Goal: Information Seeking & Learning: Find specific fact

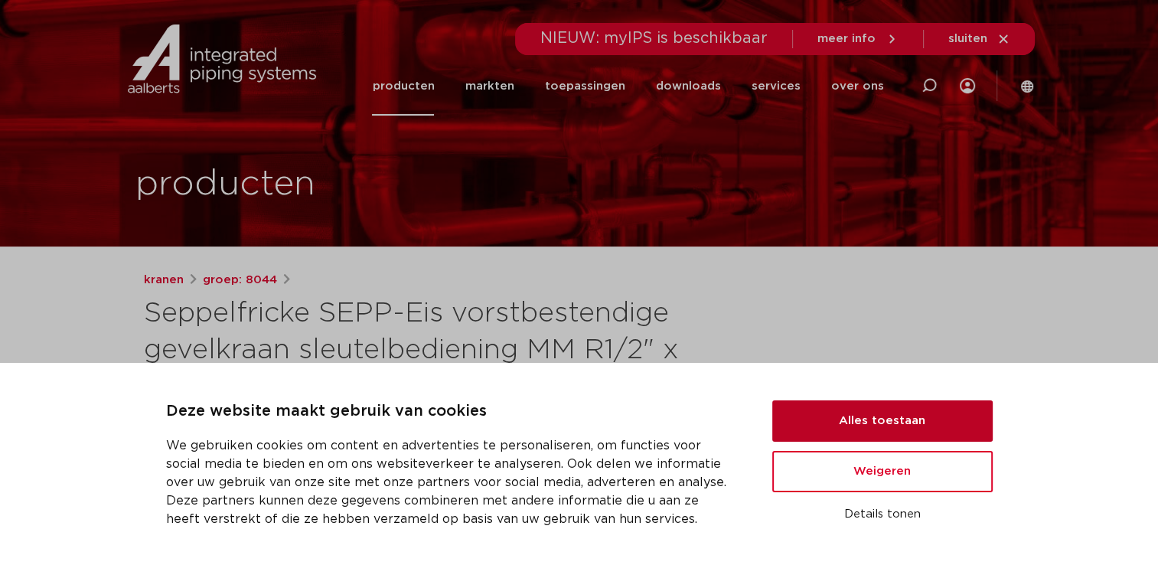
click at [936, 415] on button "Alles toestaan" at bounding box center [882, 420] width 220 height 41
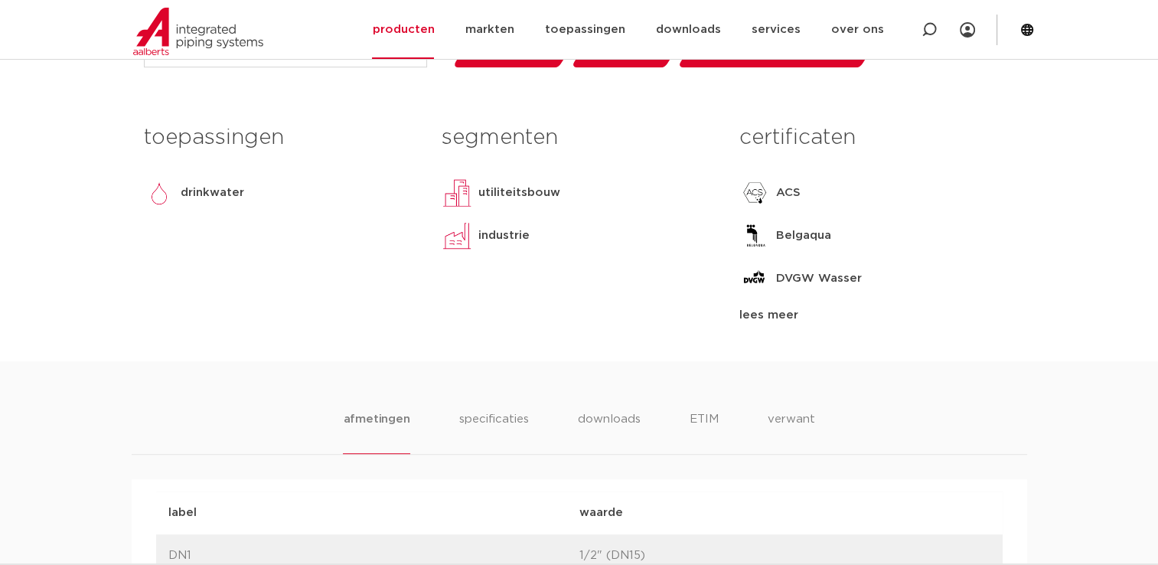
scroll to position [674, 0]
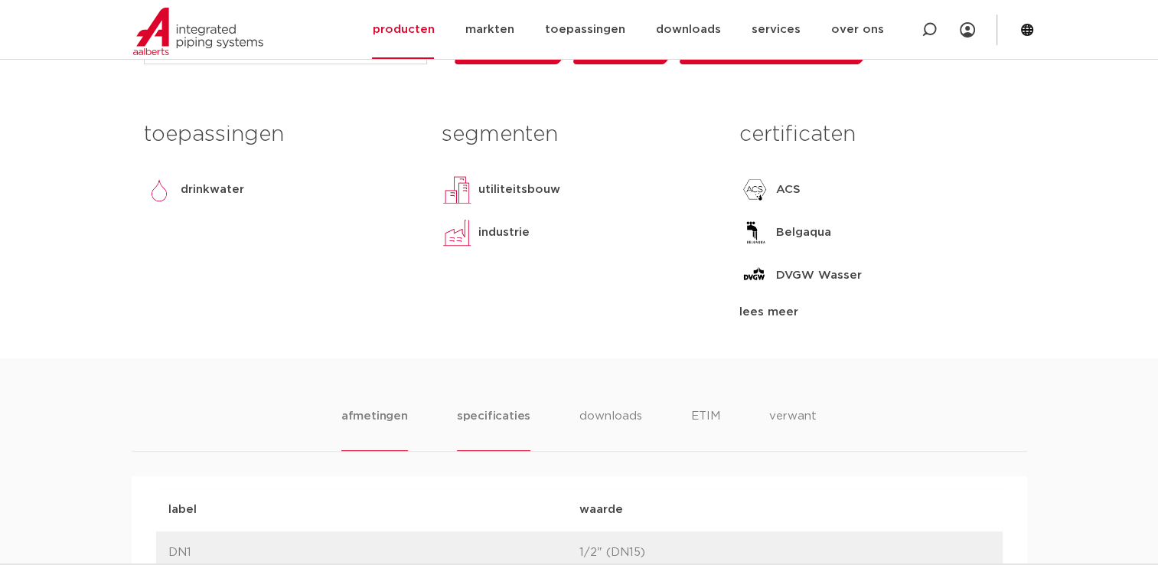
click at [513, 415] on li "specificaties" at bounding box center [493, 429] width 73 height 44
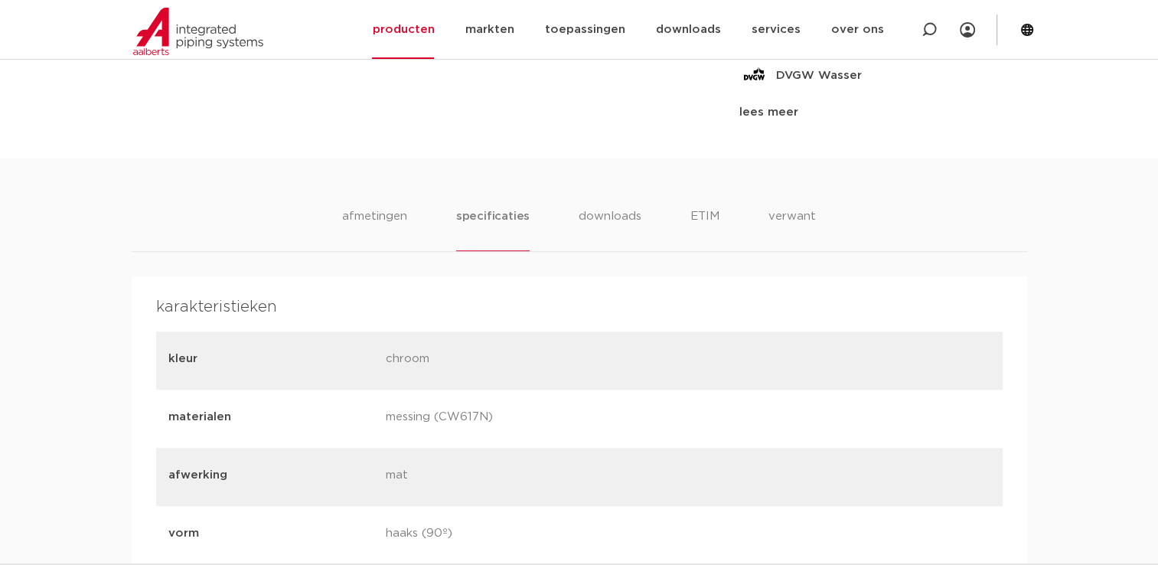
scroll to position [893, 0]
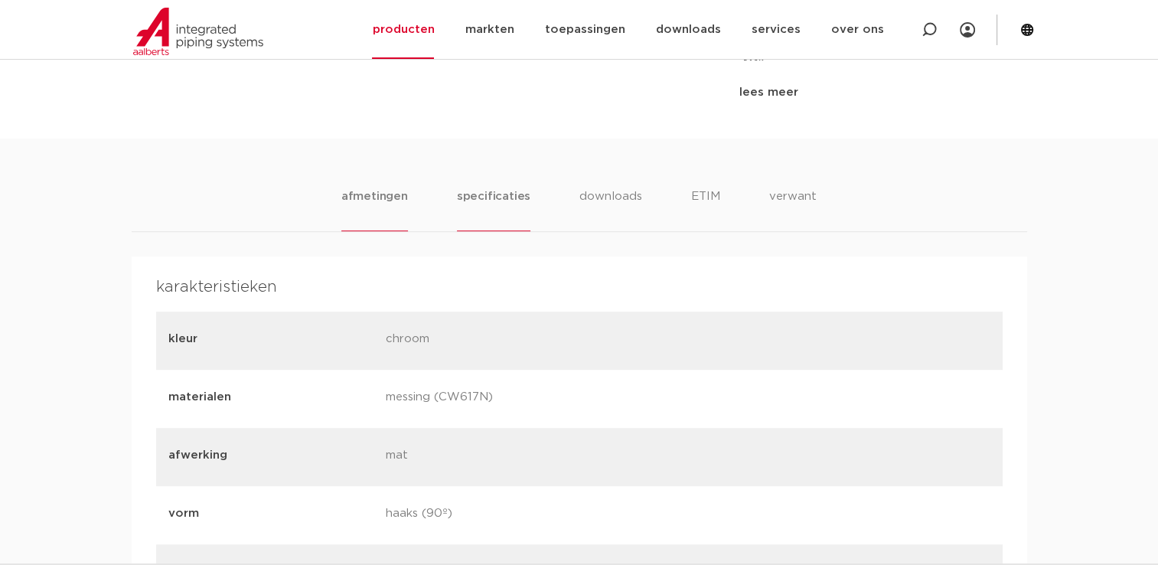
click at [403, 188] on li "afmetingen" at bounding box center [374, 210] width 67 height 44
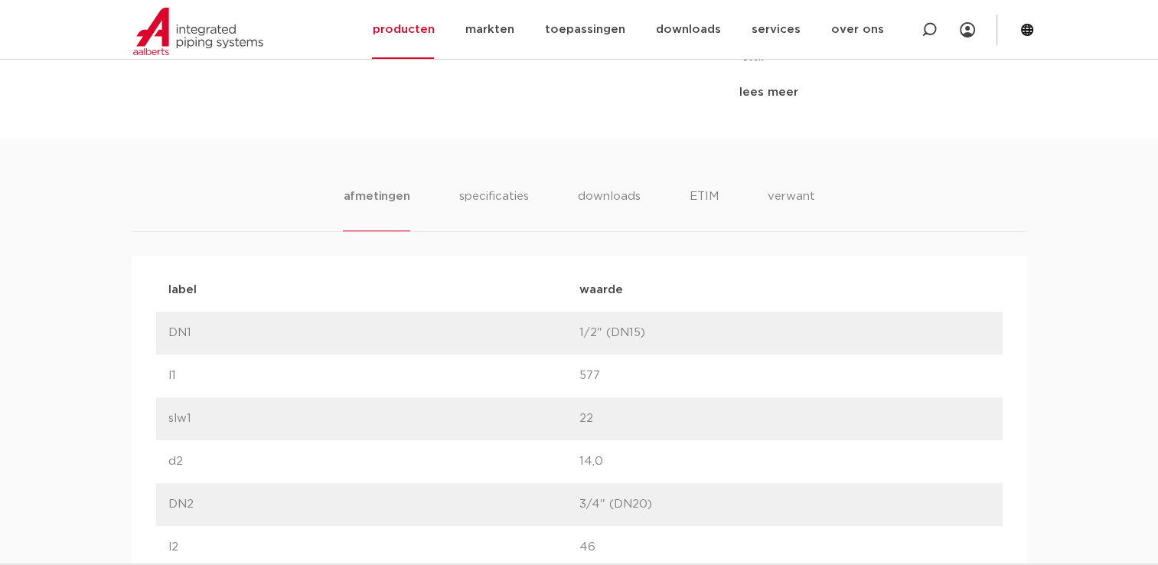
click at [382, 207] on li "afmetingen" at bounding box center [376, 210] width 67 height 44
click at [386, 194] on li "afmetingen" at bounding box center [376, 210] width 67 height 44
click at [514, 188] on li "specificaties" at bounding box center [493, 210] width 73 height 44
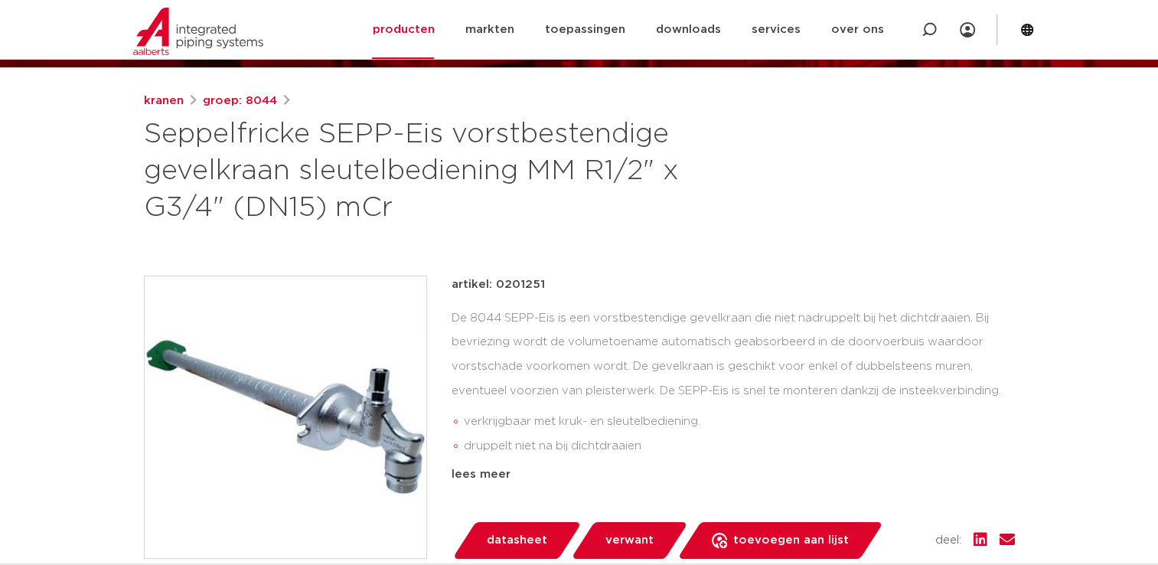
scroll to position [0, 0]
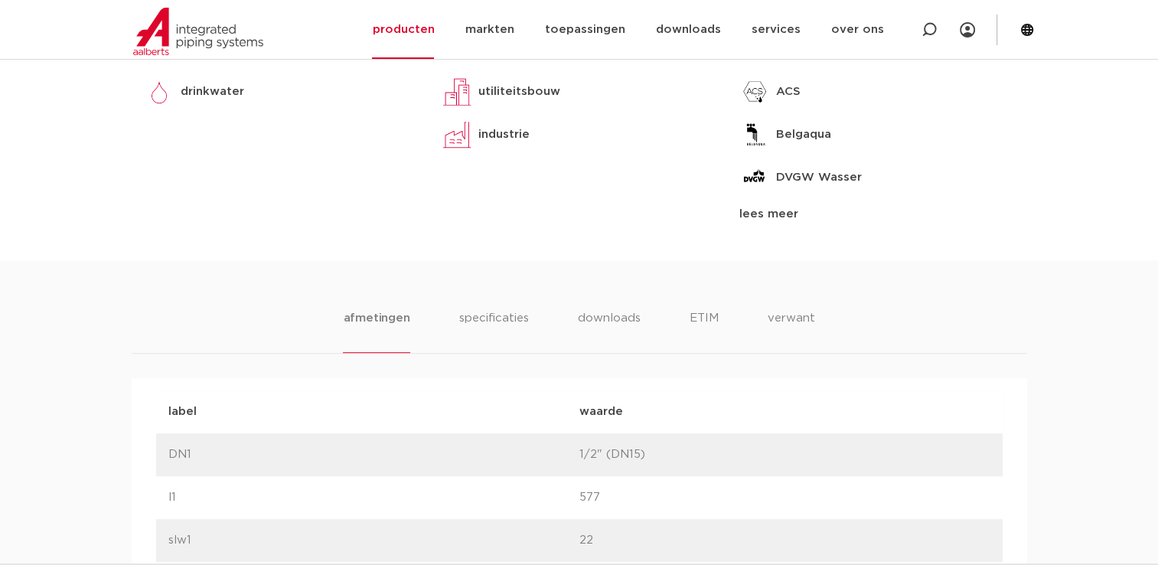
scroll to position [733, 0]
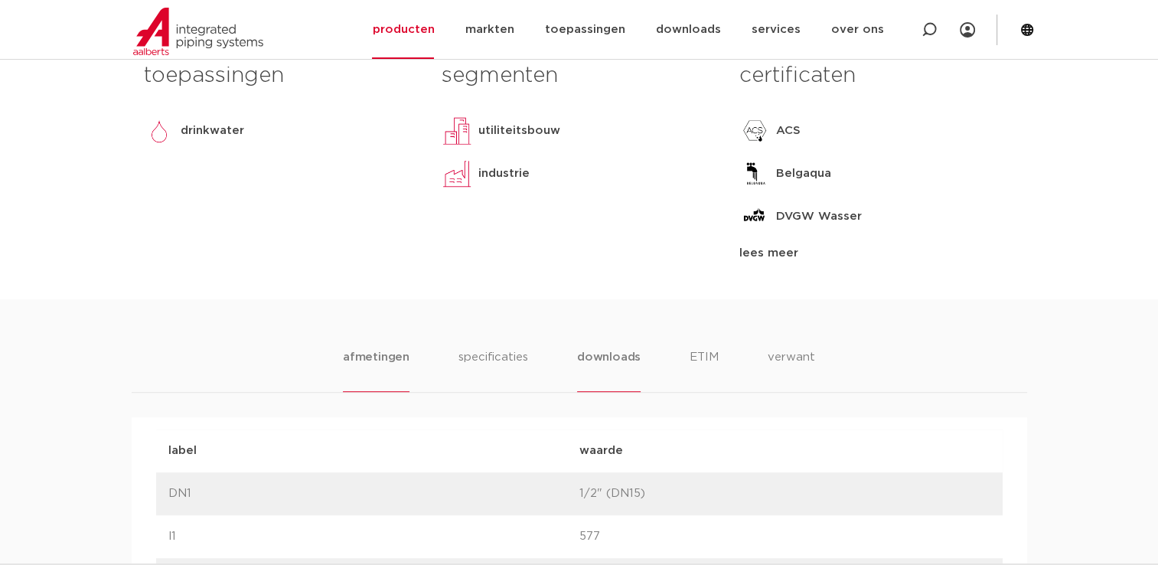
click at [629, 360] on li "downloads" at bounding box center [609, 370] width 64 height 44
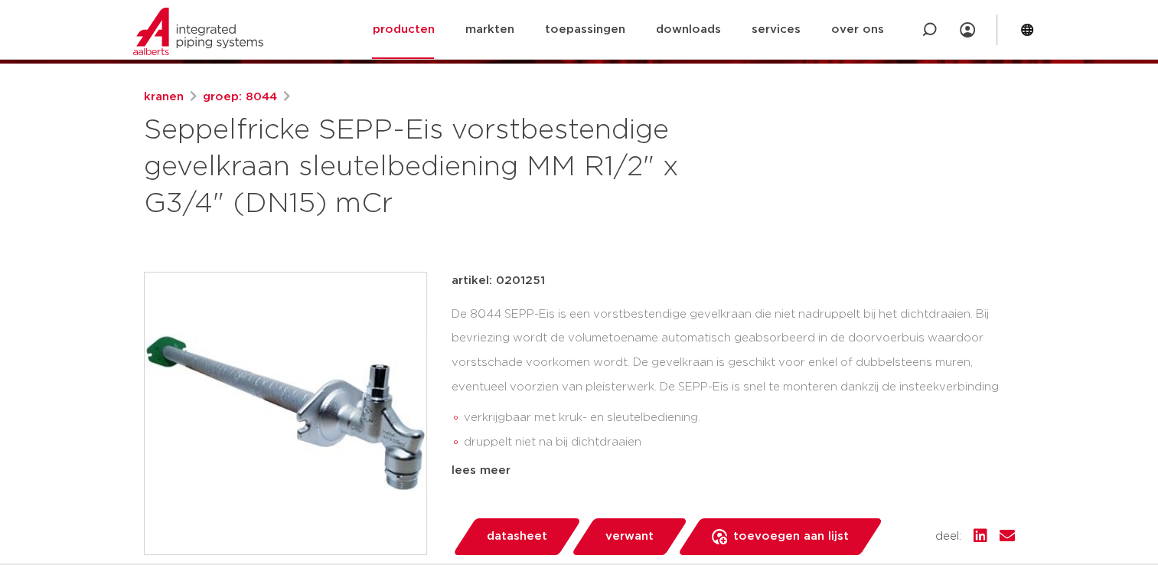
scroll to position [246, 0]
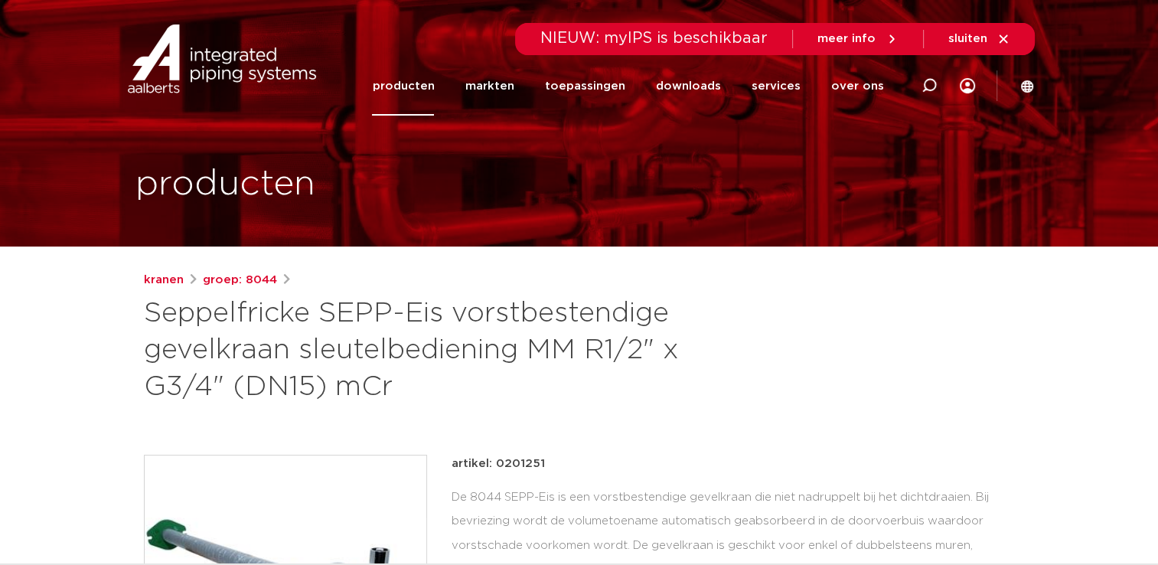
click at [916, 85] on div at bounding box center [929, 86] width 61 height 116
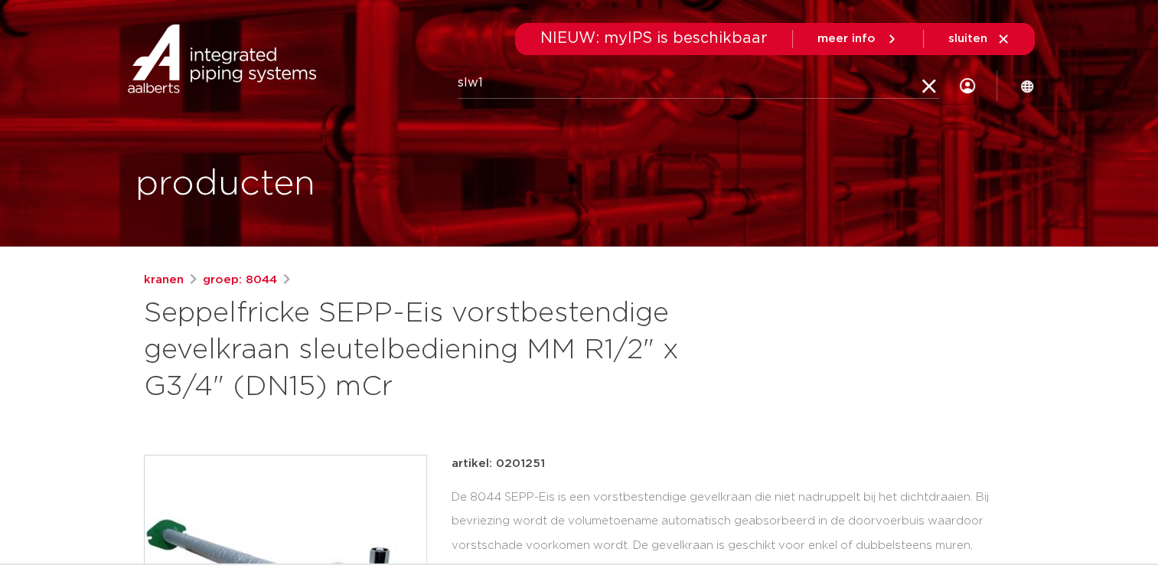
type input "slw1"
click button "Zoeken" at bounding box center [0, 0] width 0 height 0
